Goal: Task Accomplishment & Management: Use online tool/utility

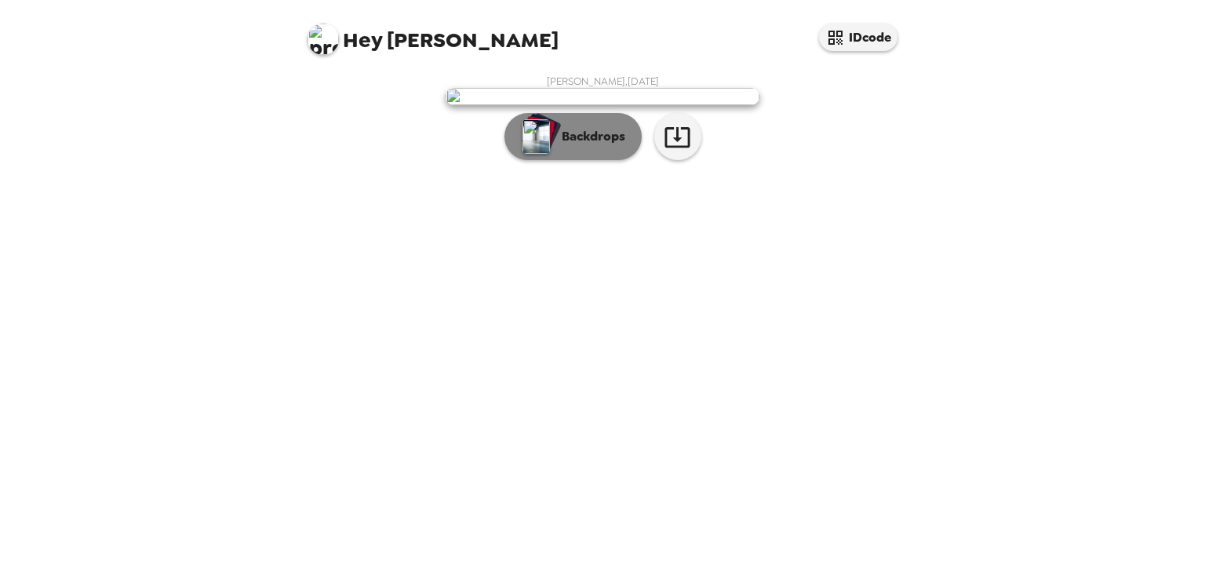
click at [589, 160] on button "Backdrops" at bounding box center [573, 136] width 137 height 47
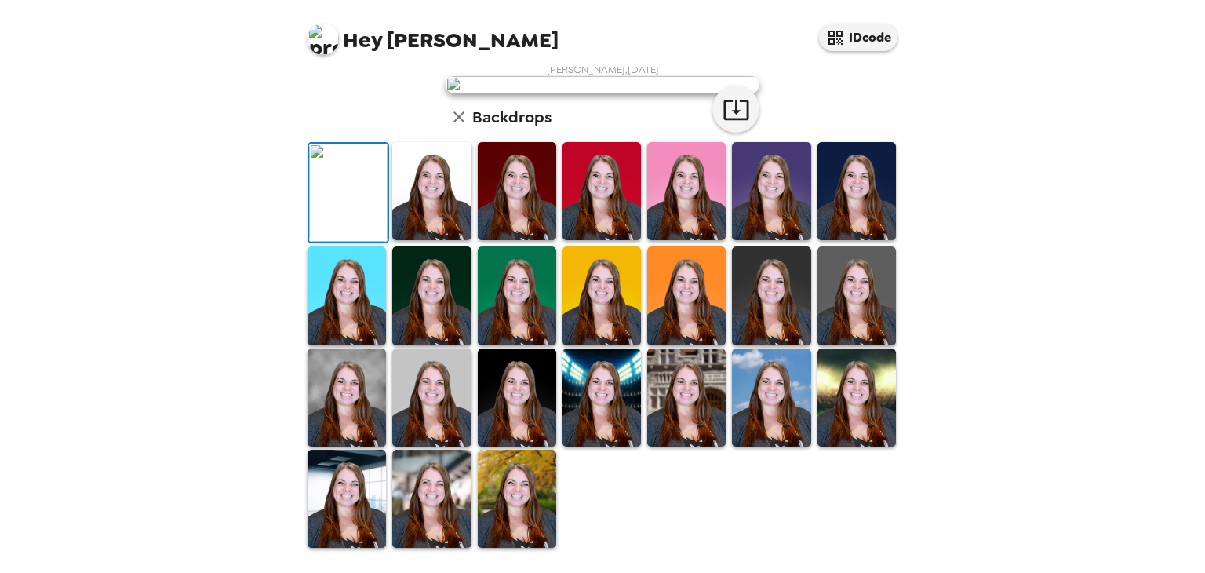
scroll to position [156, 0]
click at [851, 240] on img at bounding box center [857, 191] width 78 height 98
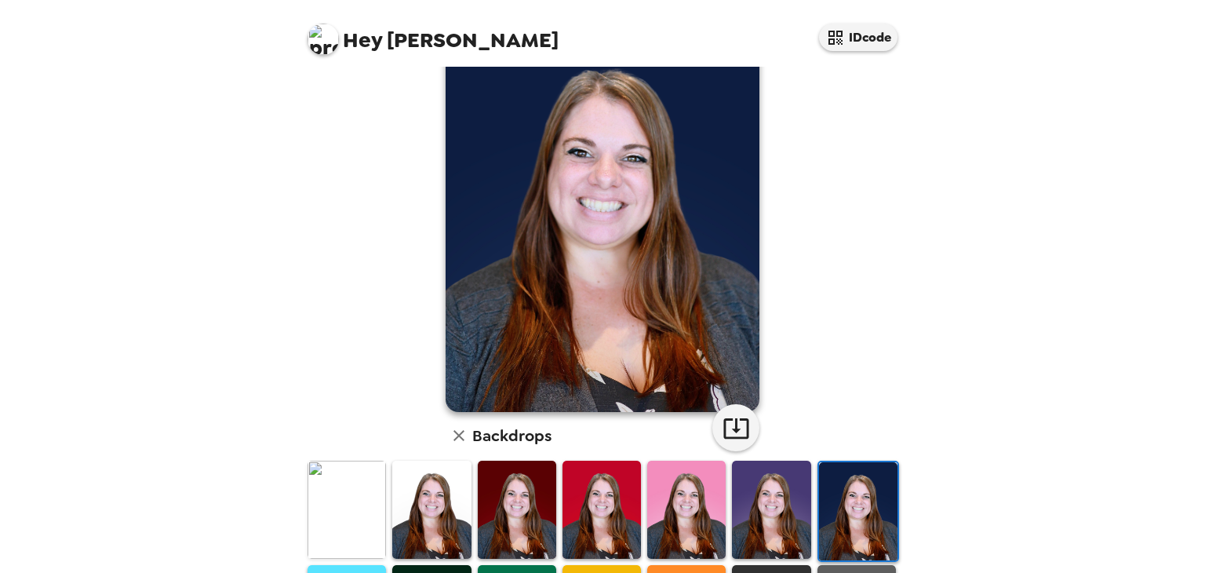
scroll to position [74, 0]
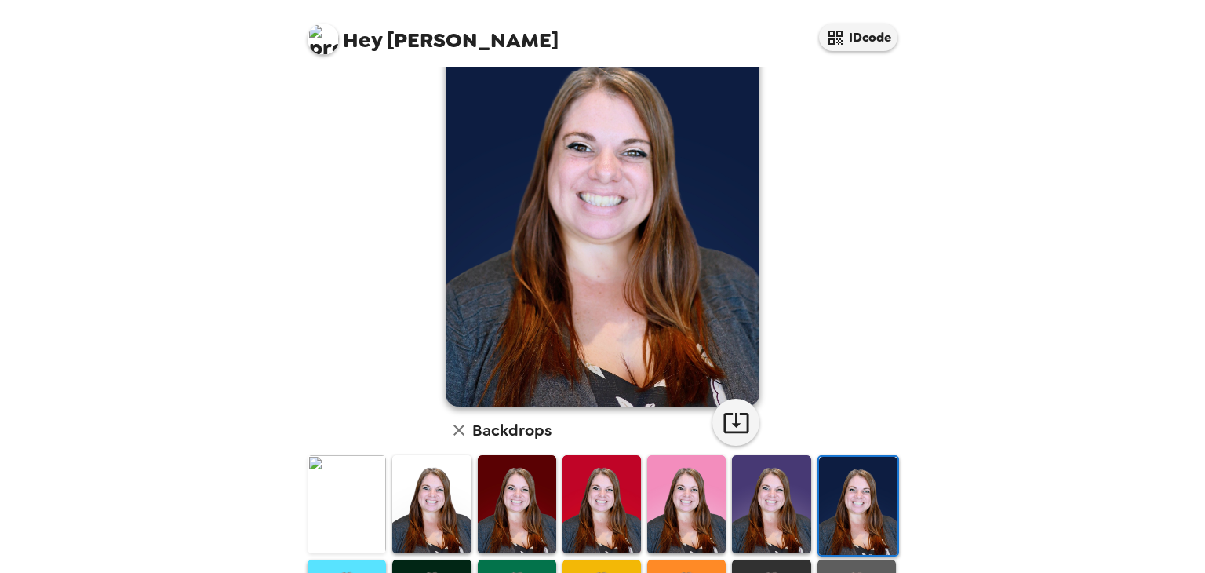
click at [364, 501] on img at bounding box center [347, 504] width 78 height 98
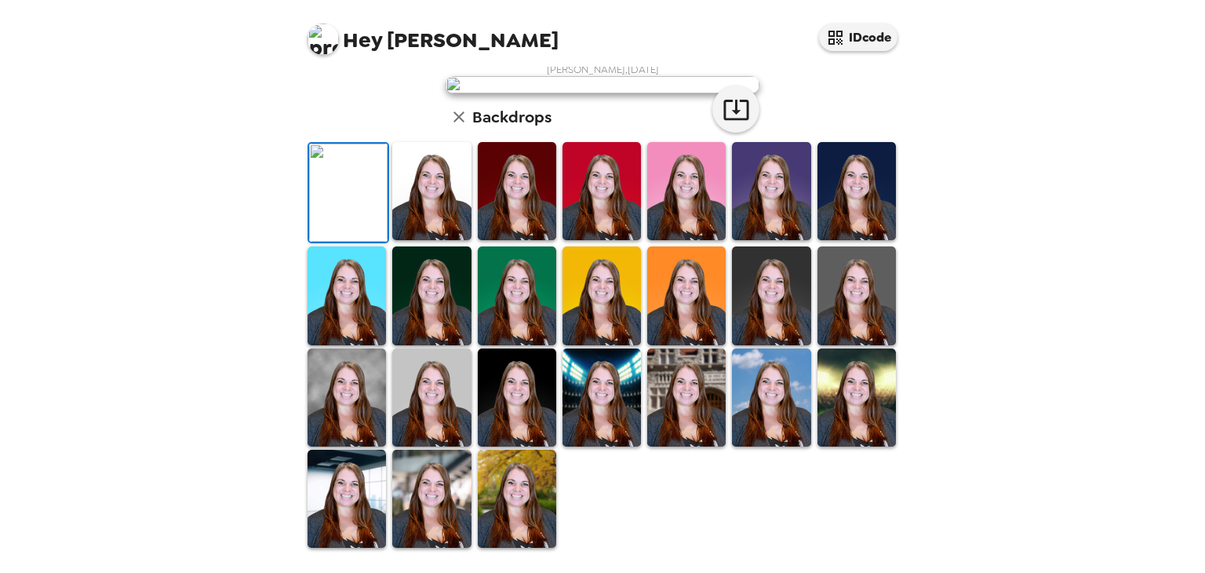
click at [422, 240] on img at bounding box center [431, 191] width 78 height 98
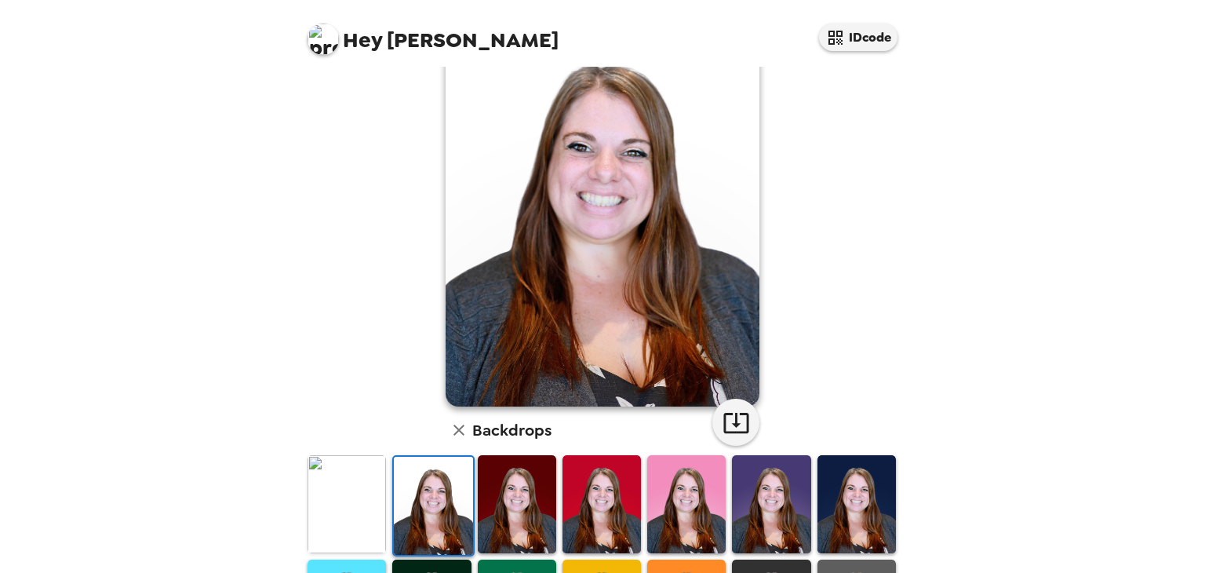
click at [339, 503] on img at bounding box center [347, 504] width 78 height 98
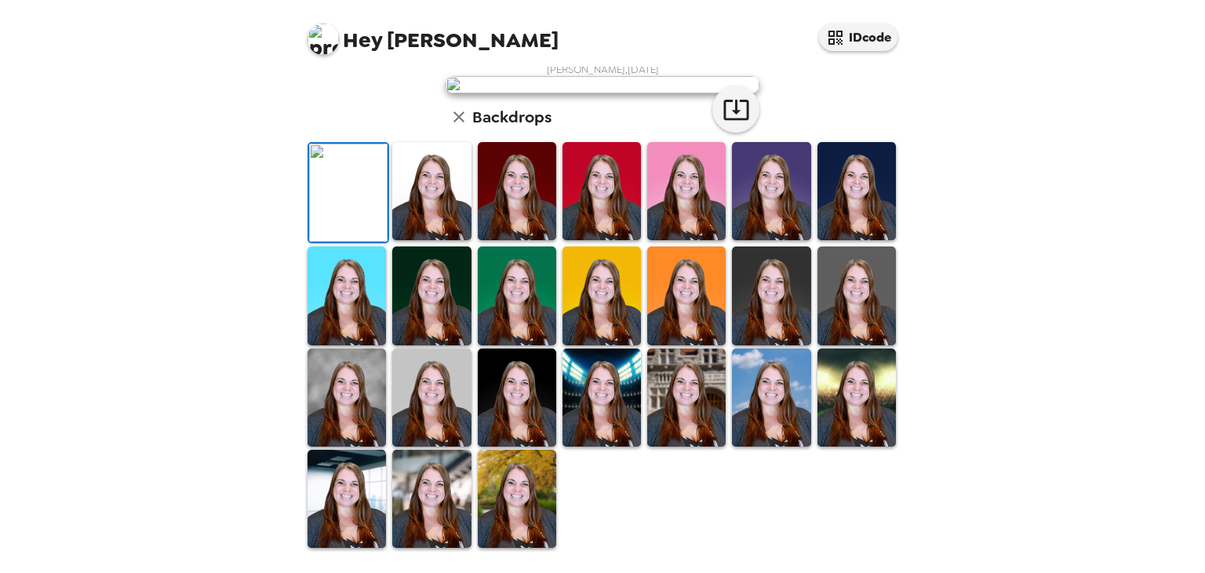
scroll to position [378, 0]
click at [522, 490] on img at bounding box center [517, 499] width 78 height 98
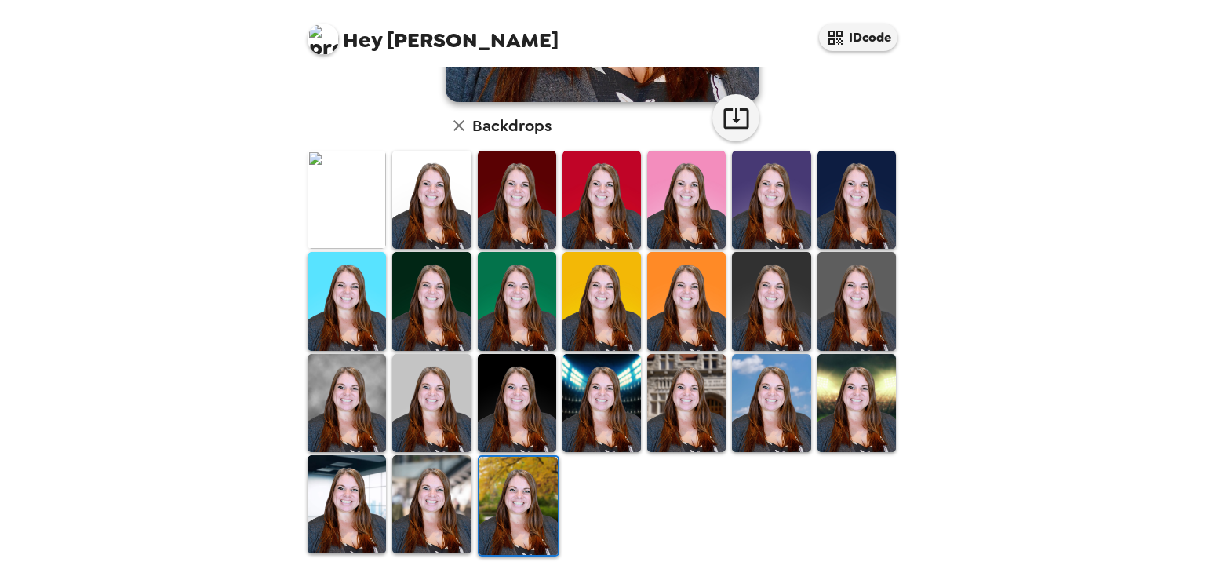
click at [352, 374] on img at bounding box center [347, 403] width 78 height 98
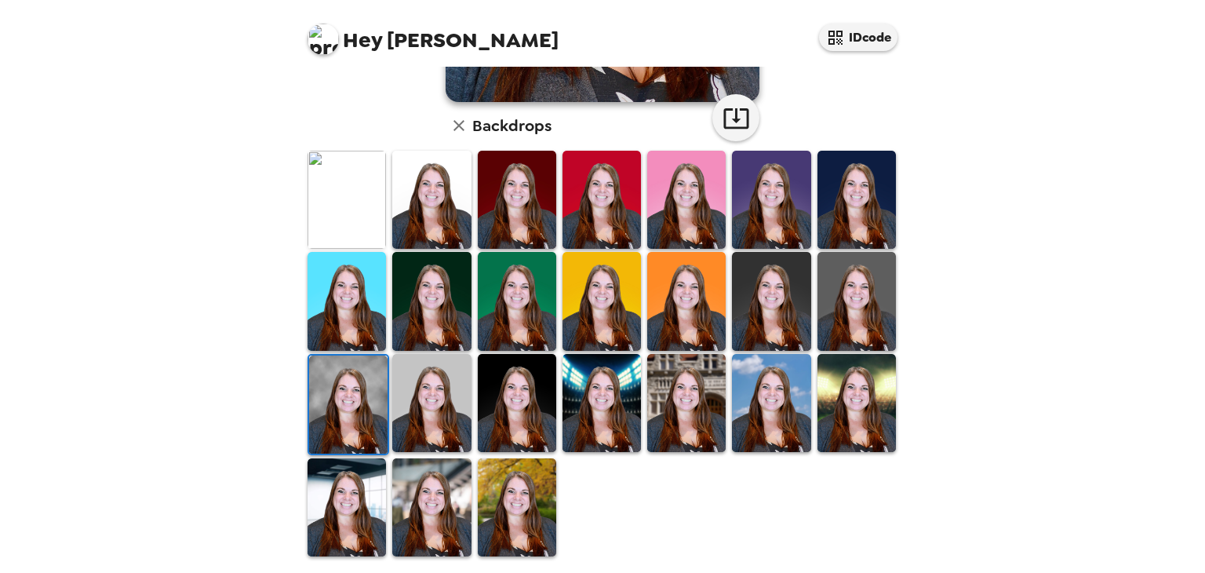
click at [344, 210] on img at bounding box center [347, 200] width 78 height 98
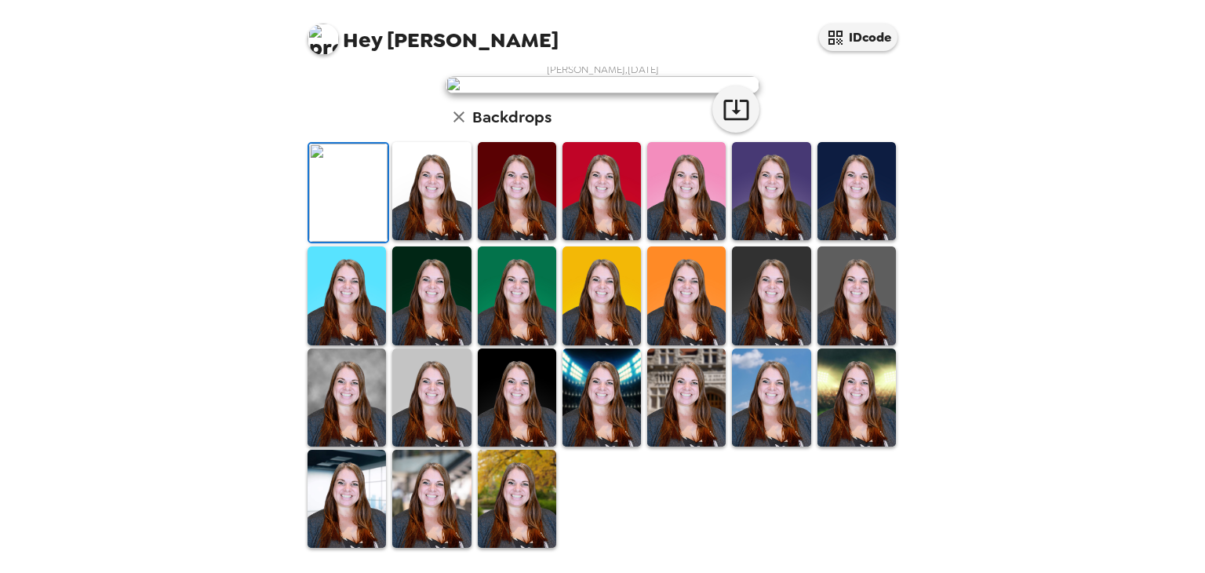
click at [435, 219] on img at bounding box center [431, 191] width 78 height 98
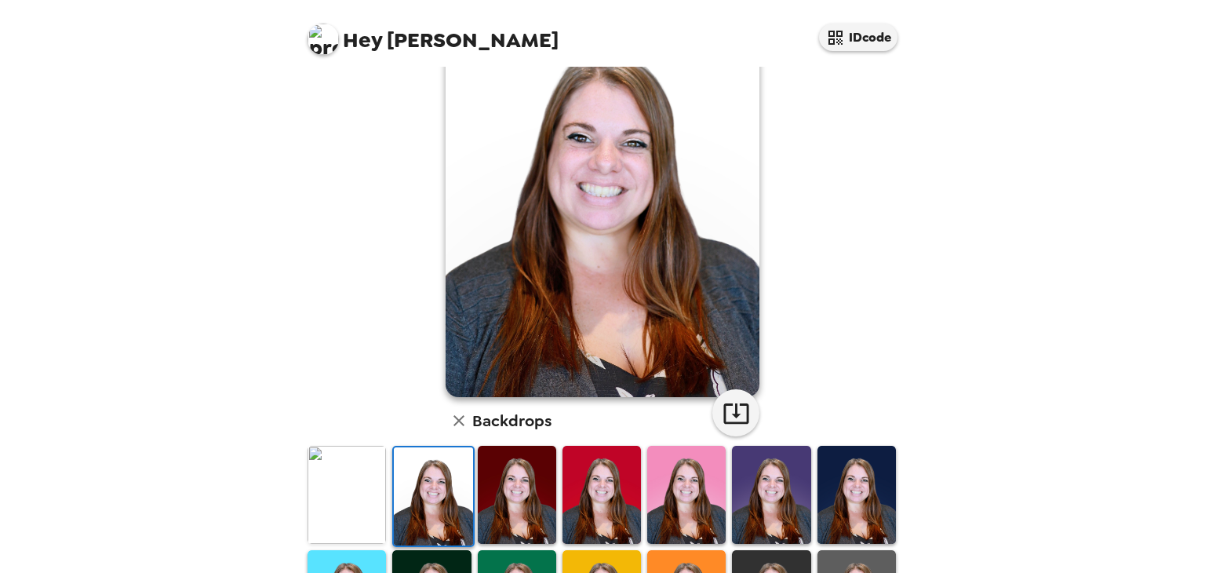
scroll to position [86, 0]
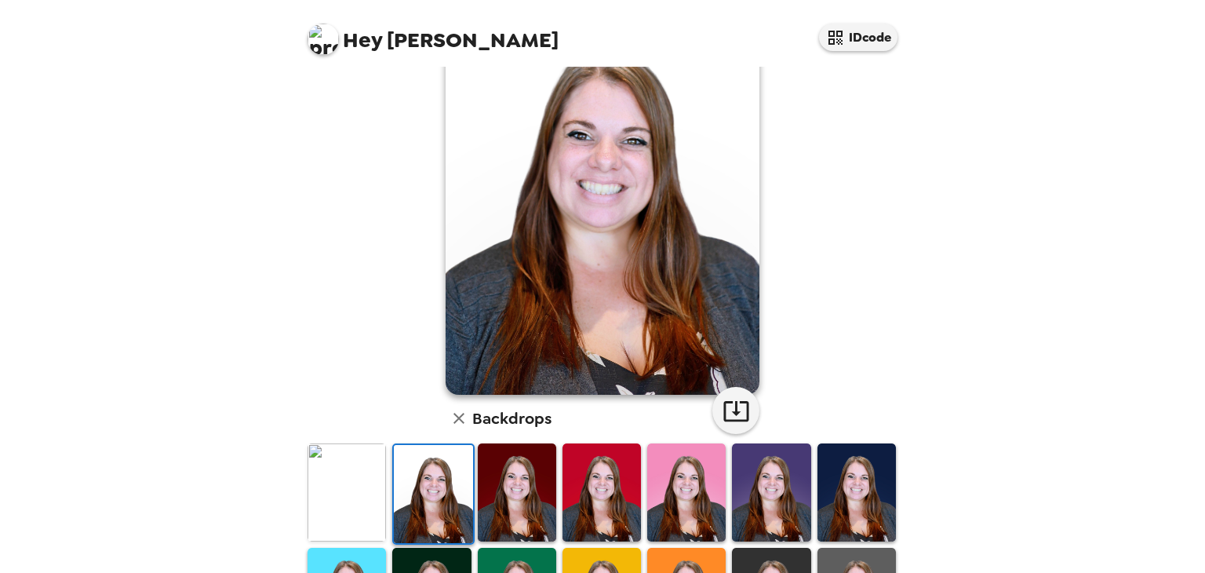
click at [490, 505] on img at bounding box center [517, 492] width 78 height 98
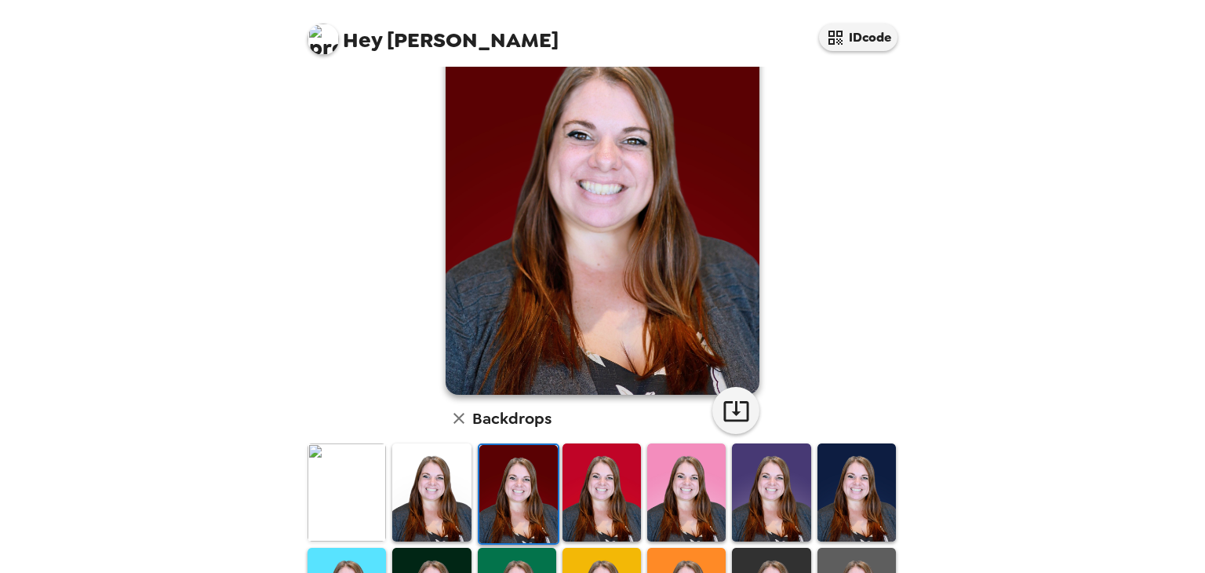
click at [600, 501] on img at bounding box center [602, 492] width 78 height 98
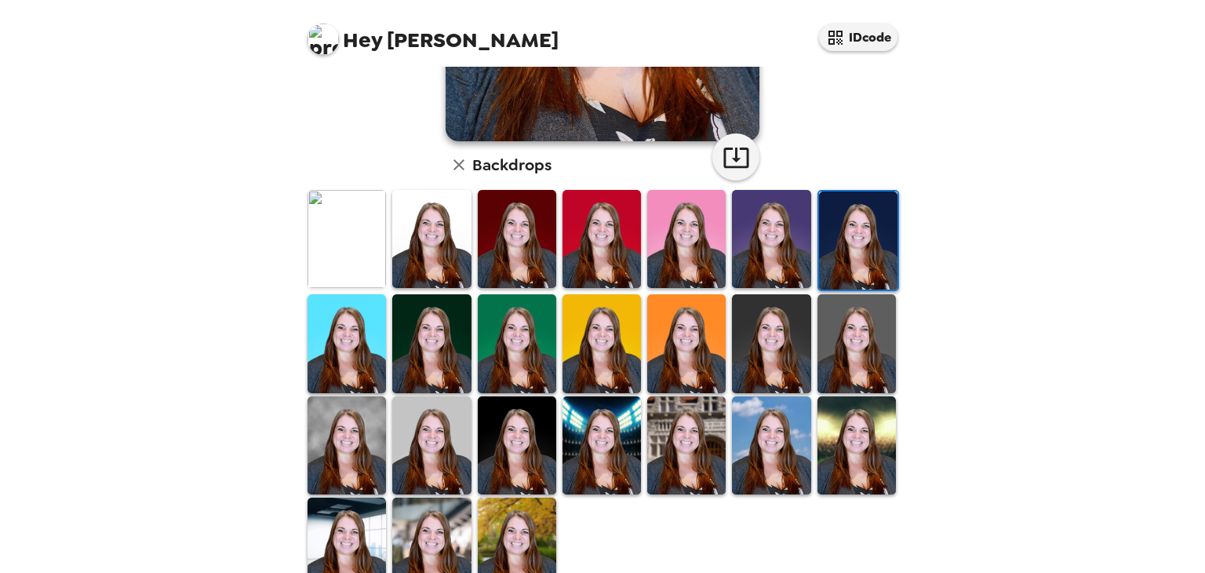
scroll to position [338, 0]
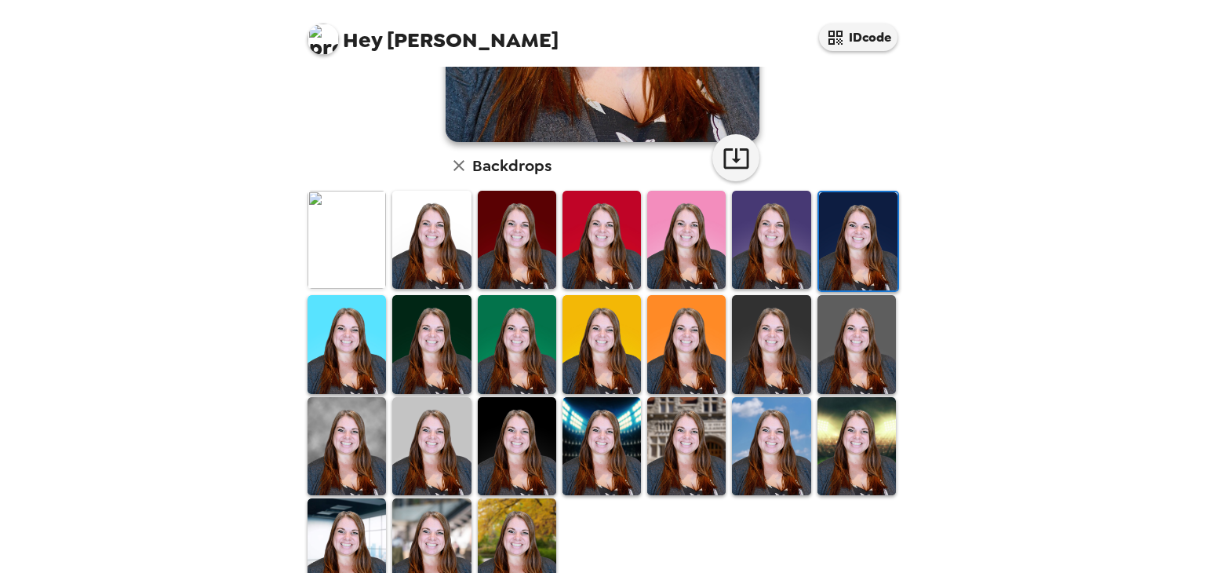
click at [326, 355] on img at bounding box center [347, 344] width 78 height 98
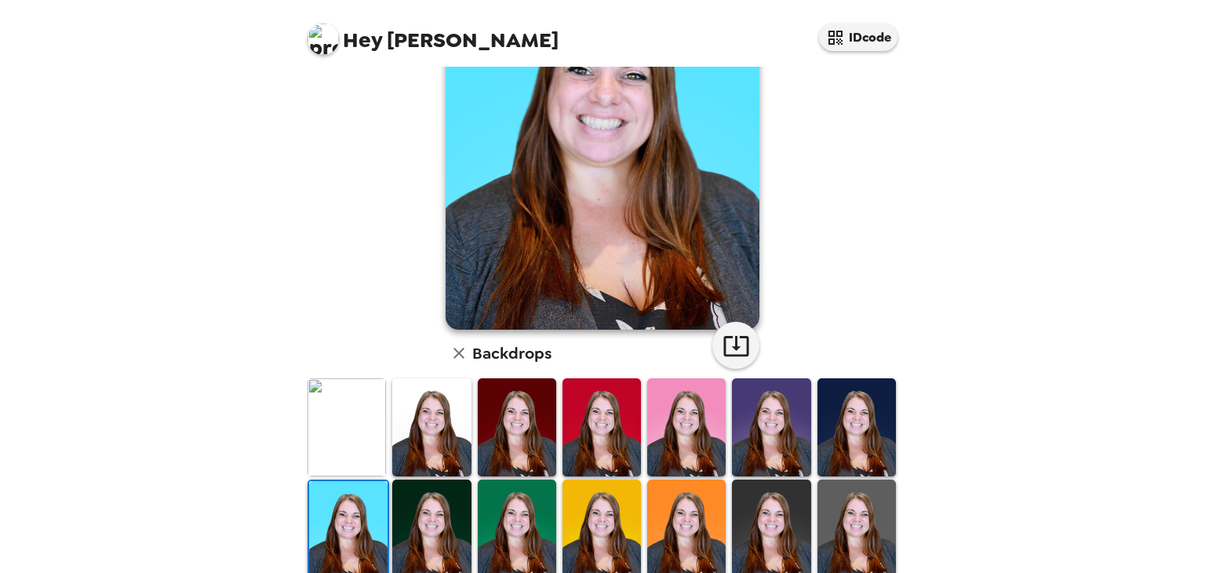
scroll to position [239, 0]
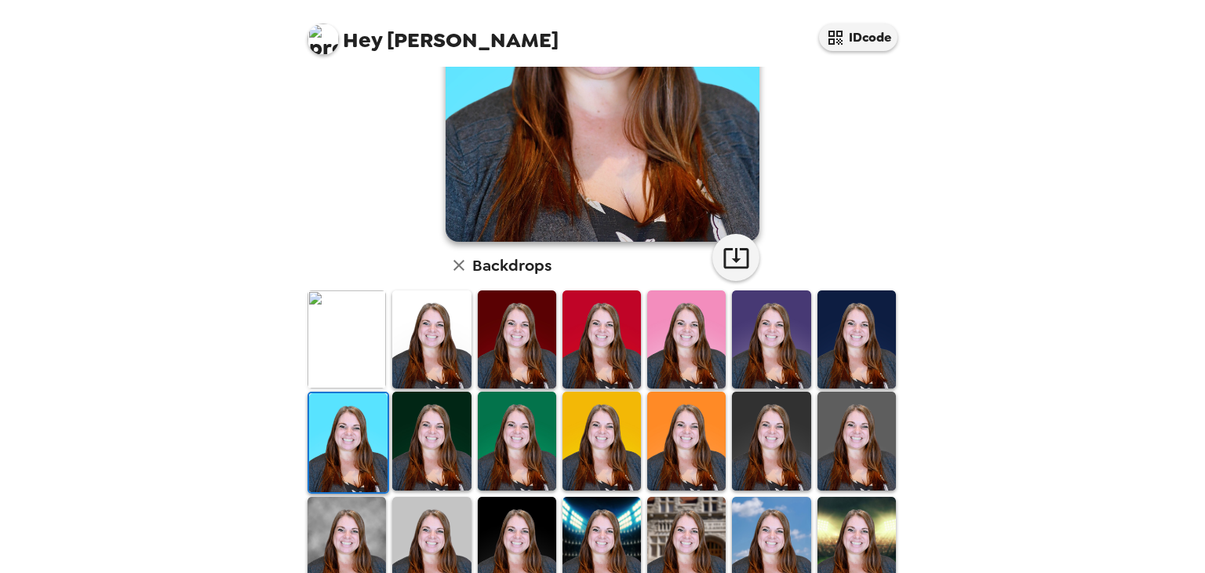
click at [414, 457] on img at bounding box center [431, 441] width 78 height 98
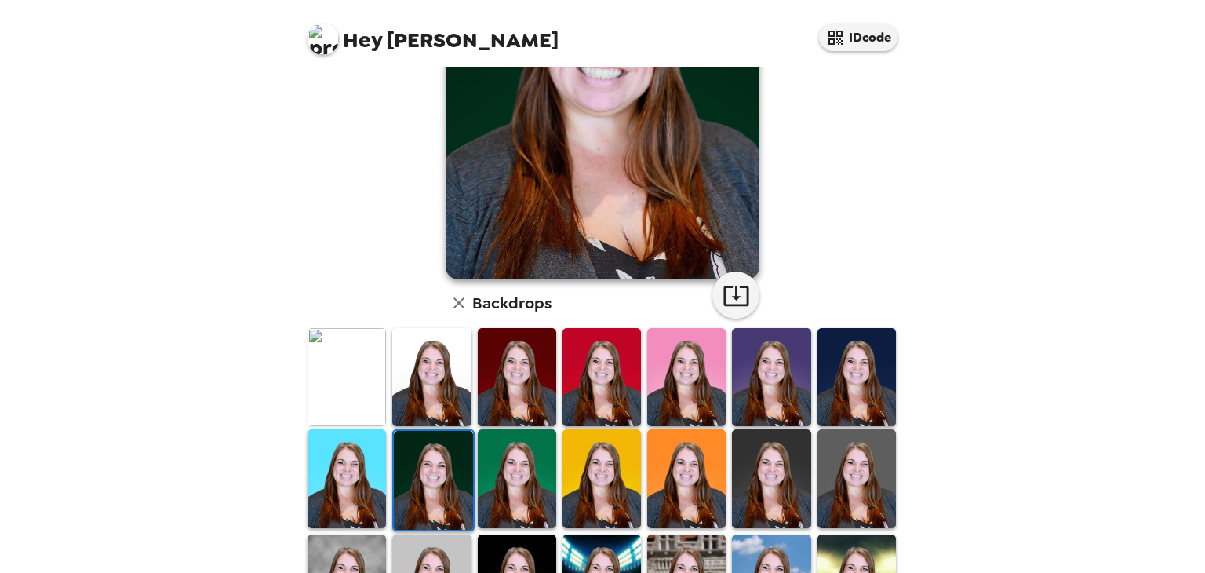
scroll to position [206, 0]
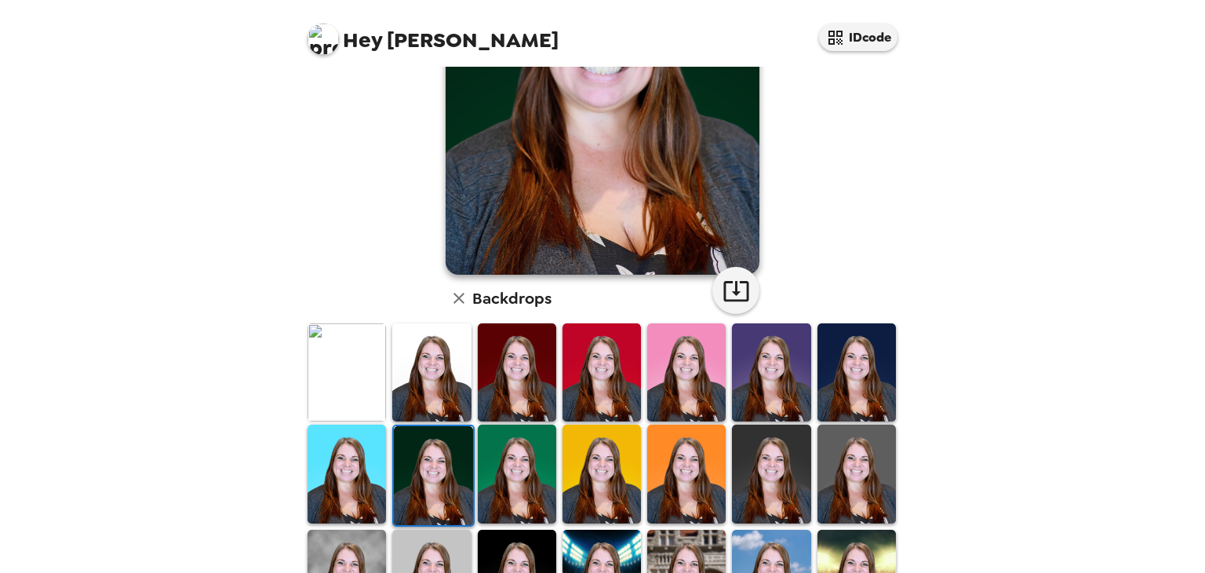
click at [518, 487] on img at bounding box center [517, 474] width 78 height 98
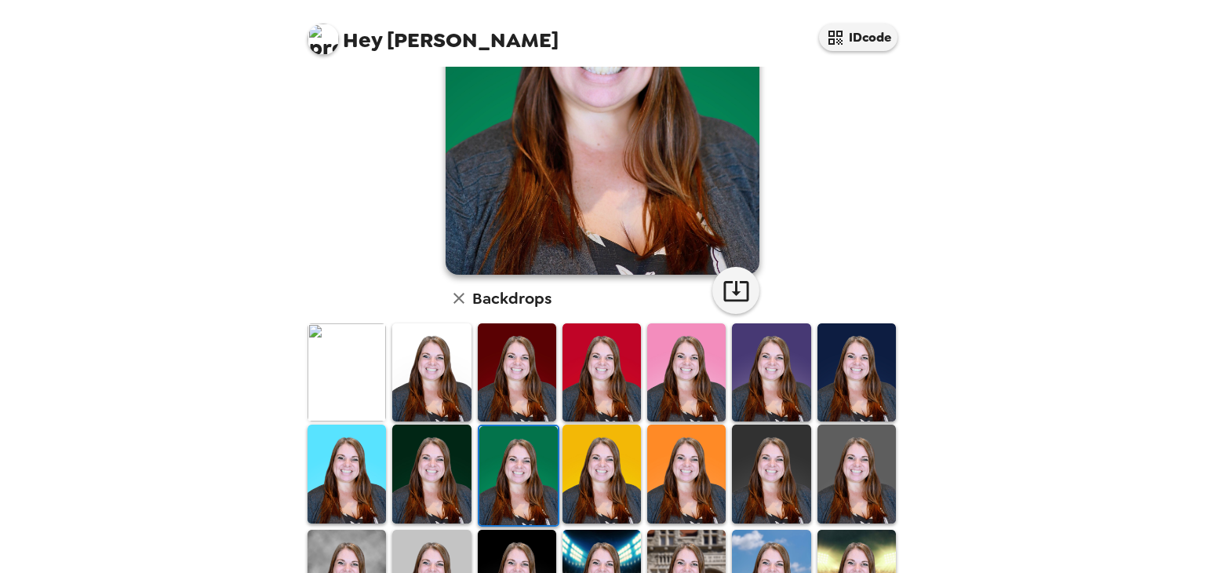
click at [609, 492] on img at bounding box center [602, 474] width 78 height 98
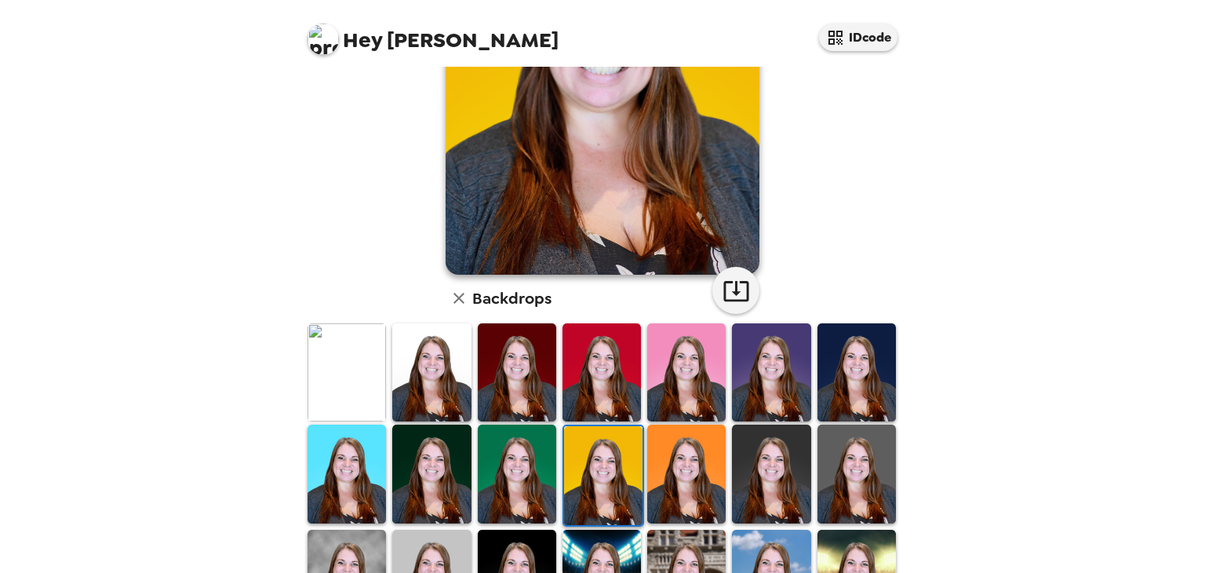
click at [694, 501] on img at bounding box center [686, 474] width 78 height 98
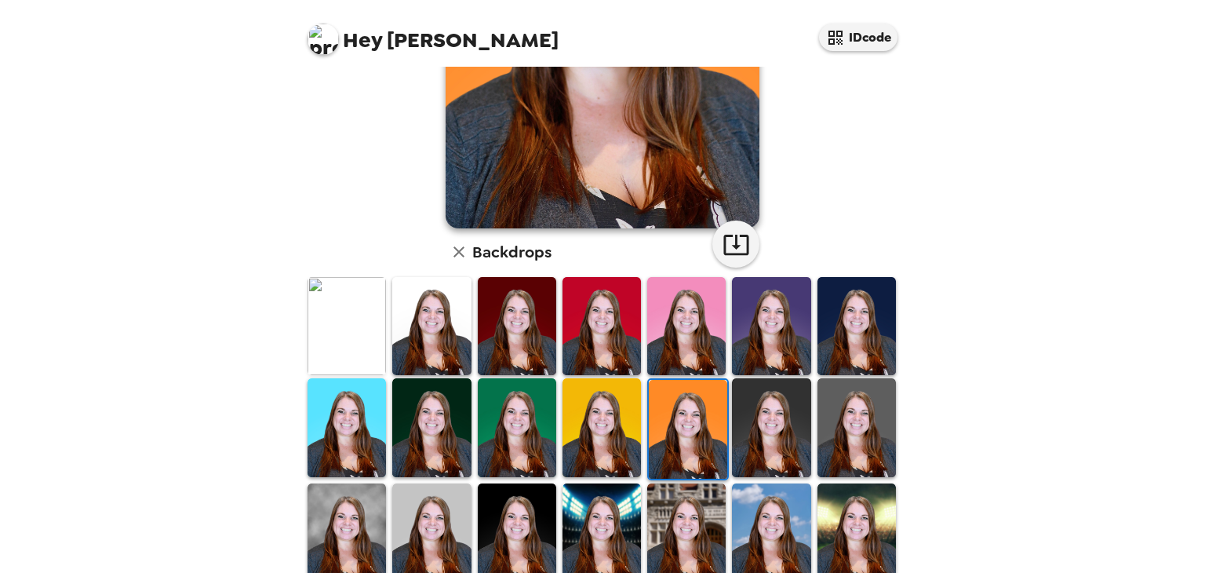
scroll to position [268, 0]
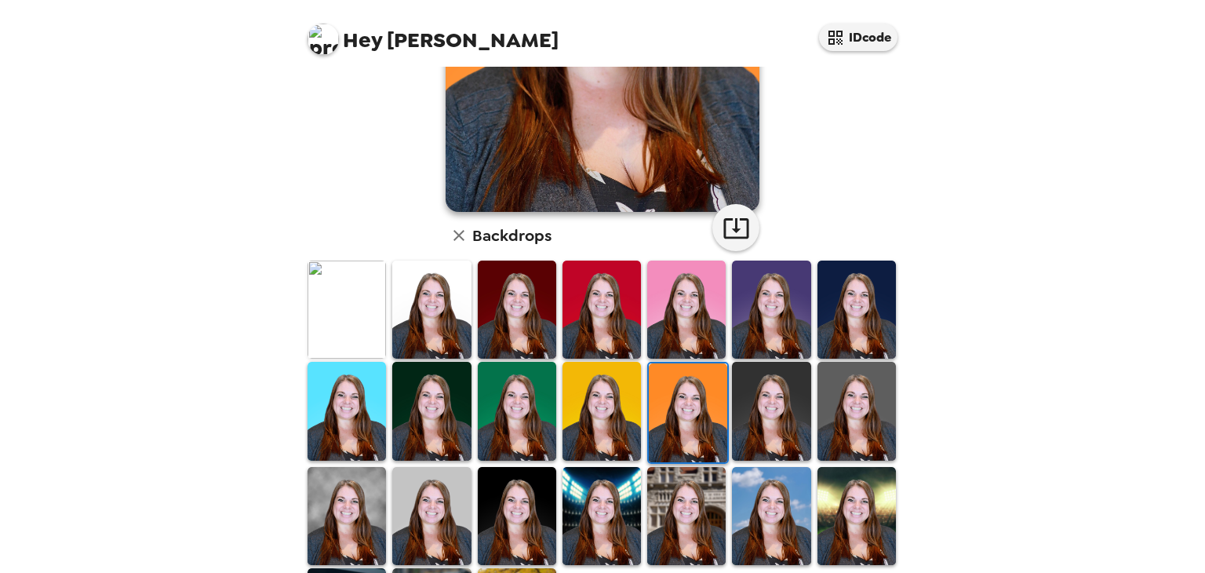
click at [769, 425] on img at bounding box center [771, 411] width 78 height 98
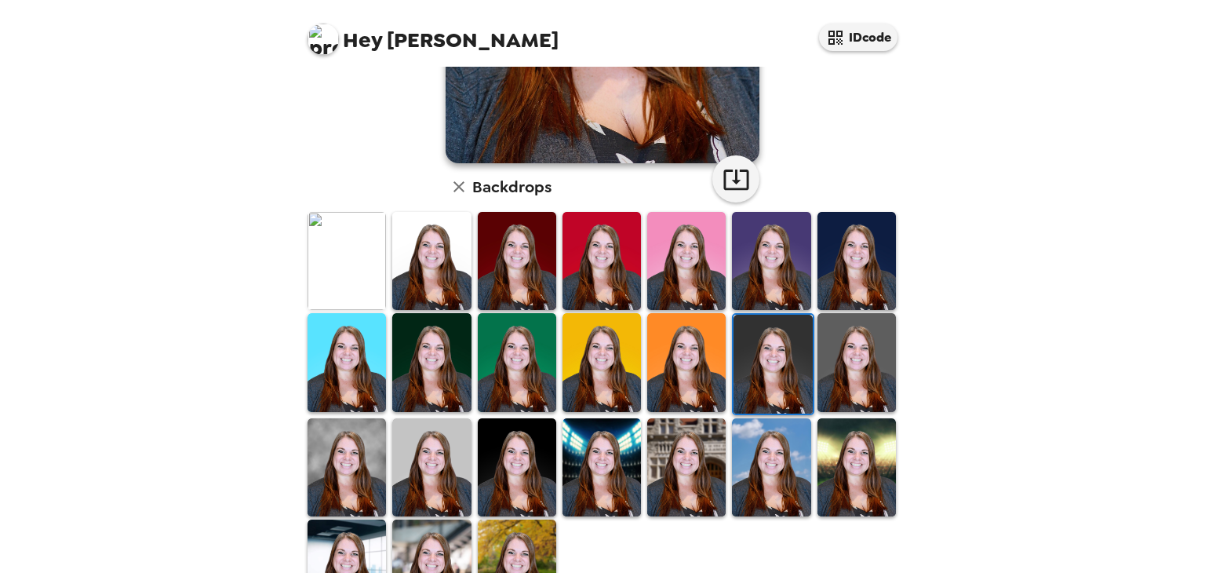
scroll to position [318, 0]
click at [344, 460] on img at bounding box center [347, 466] width 78 height 98
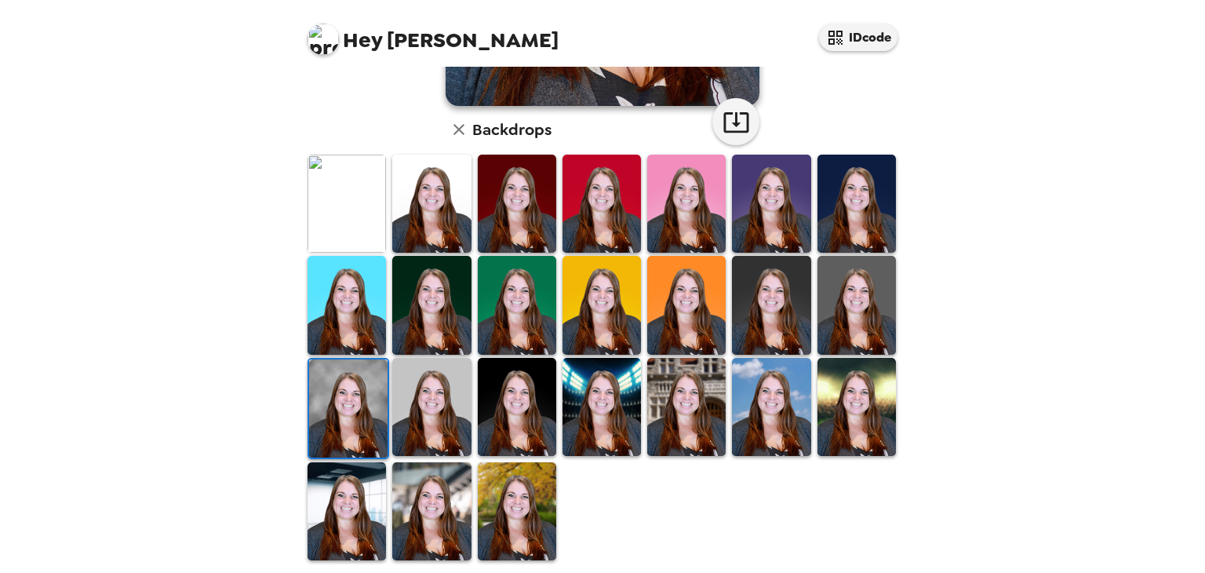
scroll to position [375, 0]
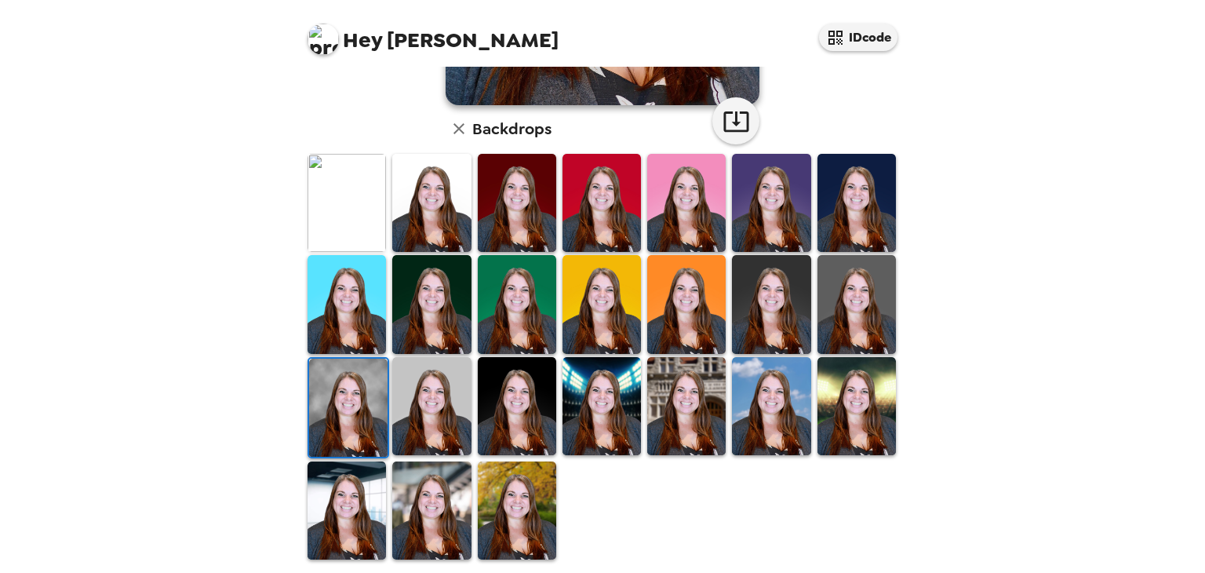
click at [522, 513] on img at bounding box center [517, 510] width 78 height 98
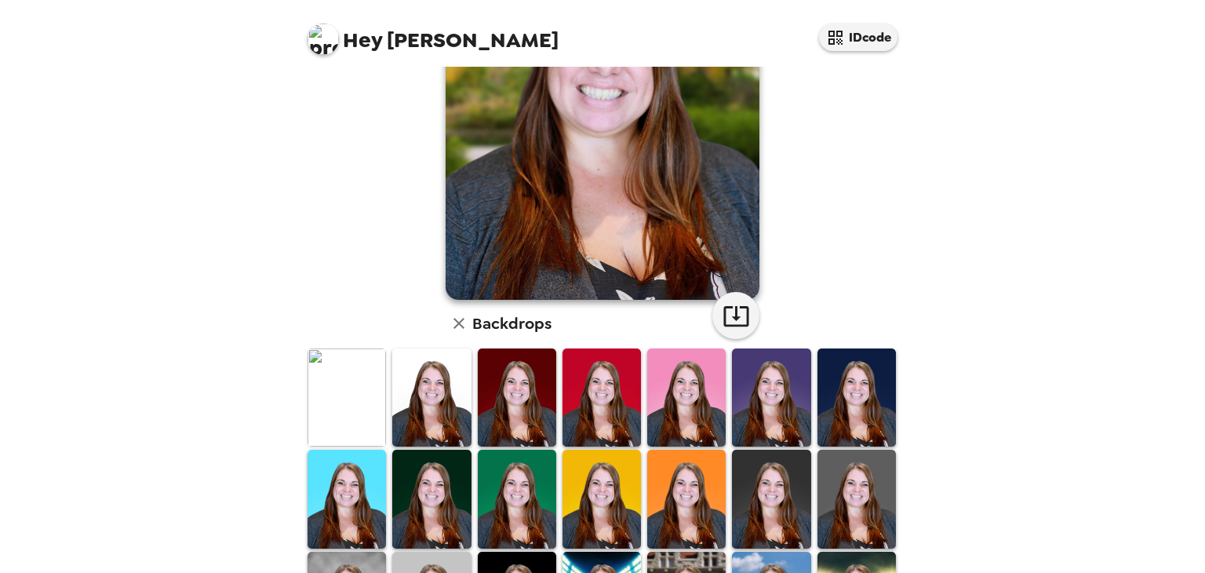
scroll to position [214, 0]
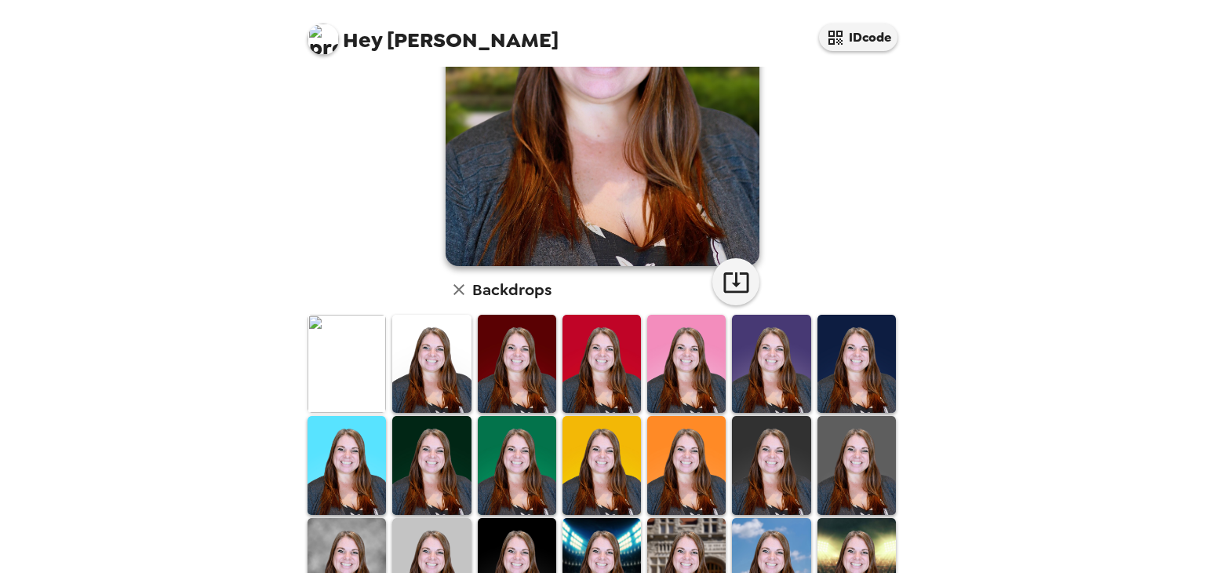
click at [338, 369] on img at bounding box center [347, 364] width 78 height 98
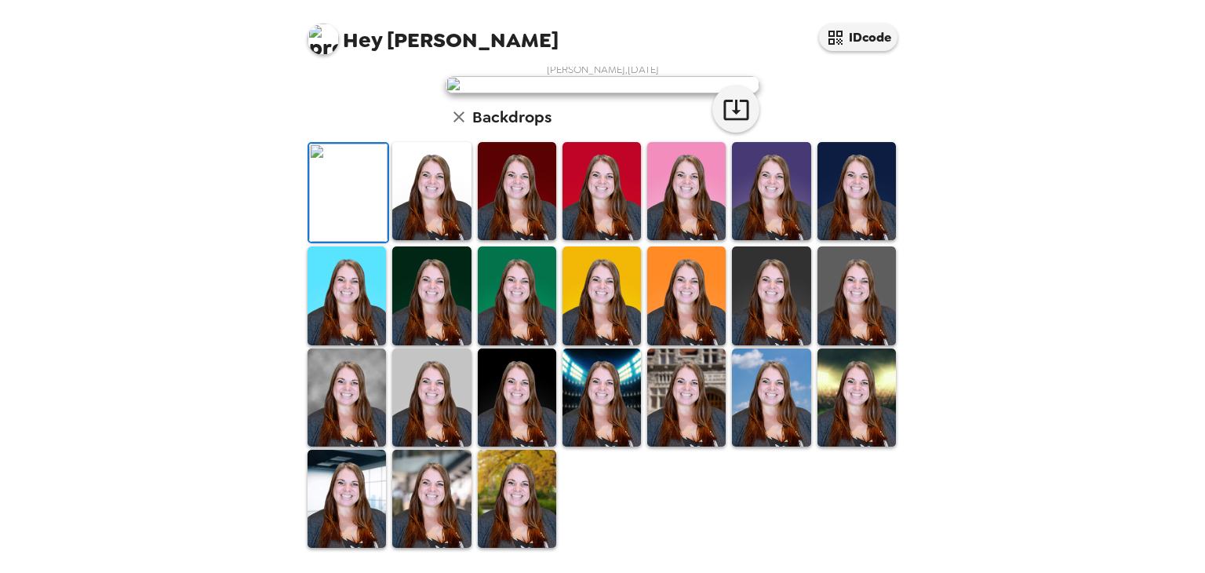
scroll to position [0, 0]
